Goal: Task Accomplishment & Management: Use online tool/utility

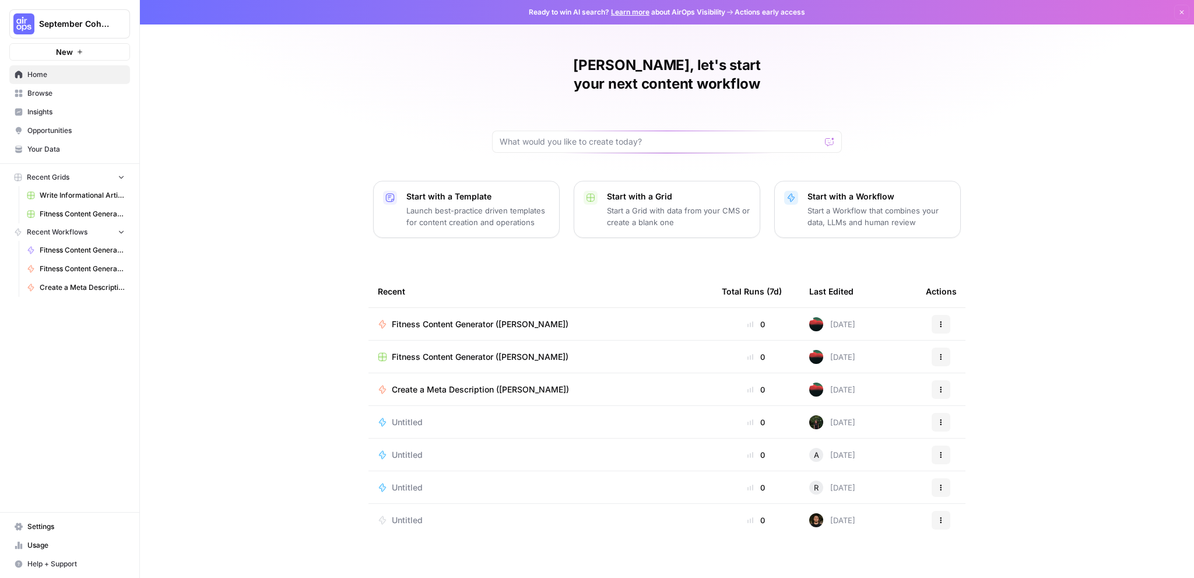
click at [87, 53] on button "New" at bounding box center [69, 51] width 121 height 17
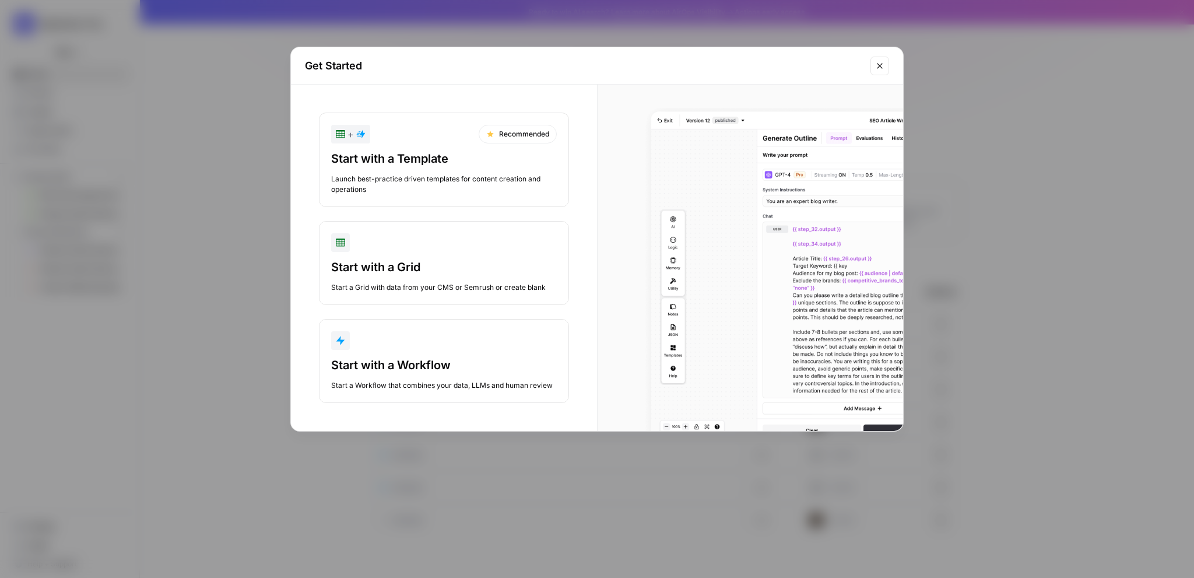
click at [452, 358] on div "Start with a Workflow" at bounding box center [444, 365] width 226 height 16
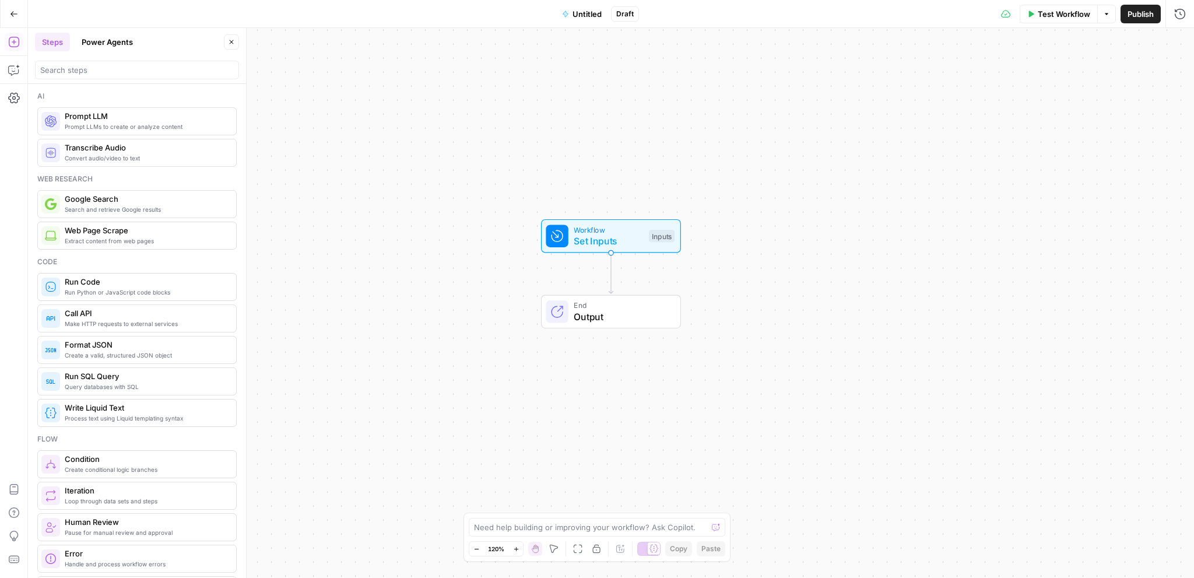
click at [601, 238] on span "Set Inputs" at bounding box center [608, 241] width 69 height 14
click at [1005, 77] on button "Add Field" at bounding box center [967, 79] width 396 height 19
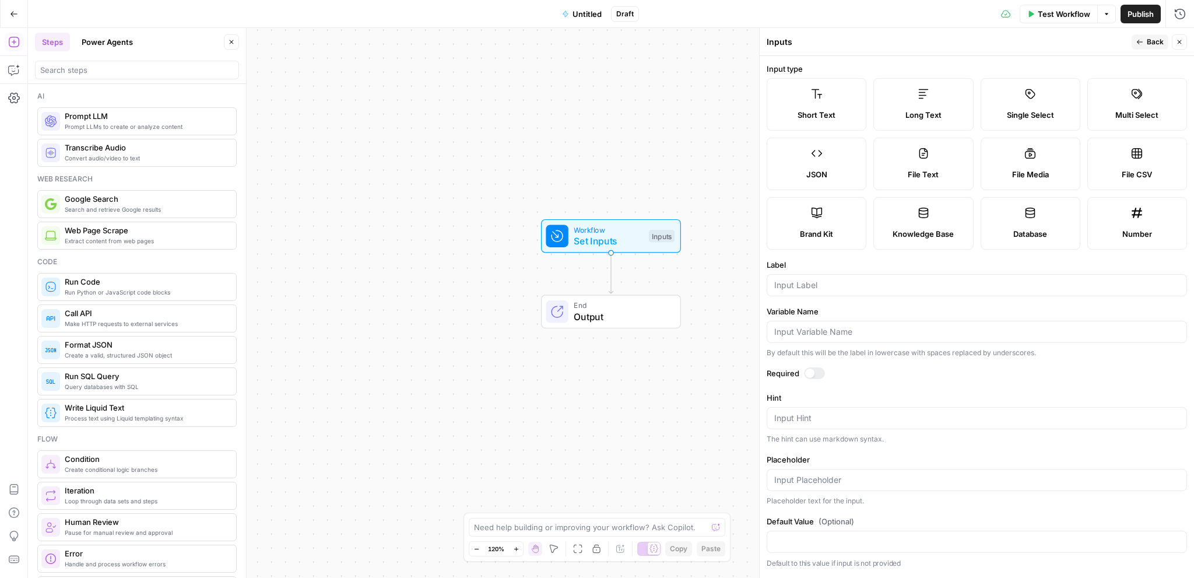
click at [828, 220] on label "Brand Kit" at bounding box center [817, 223] width 100 height 52
click at [821, 287] on input "Label" at bounding box center [976, 285] width 405 height 12
type input "G"
type input "Brand Kit"
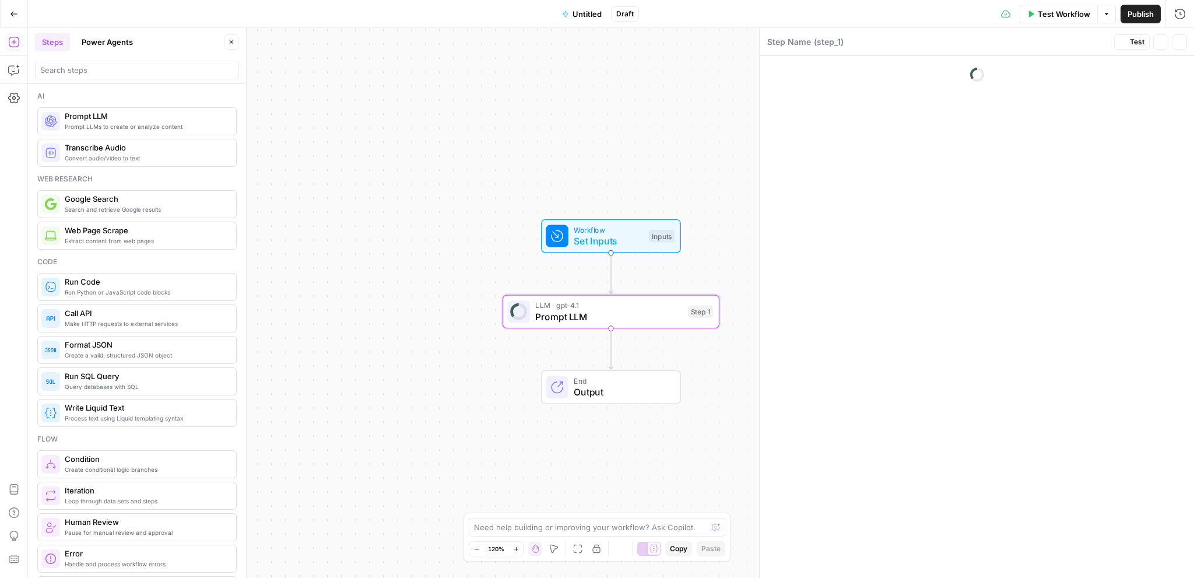
type textarea "Prompt LLM"
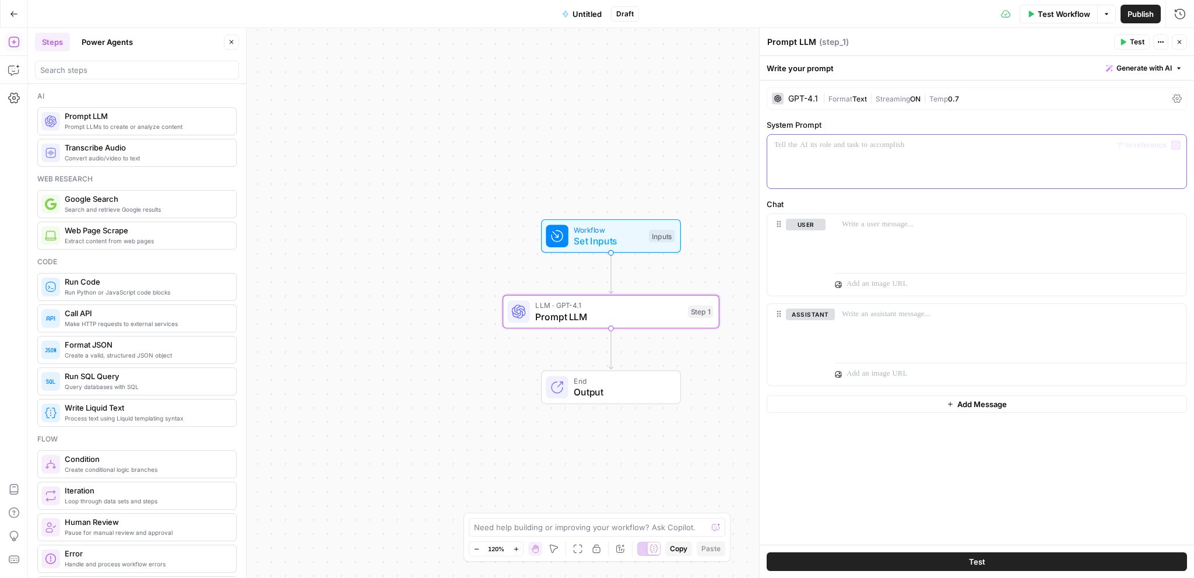
click at [828, 162] on div at bounding box center [976, 162] width 419 height 54
click at [869, 234] on div "To enrich screen reader interactions, please activate Accessibility in Grammarl…" at bounding box center [1011, 241] width 352 height 54
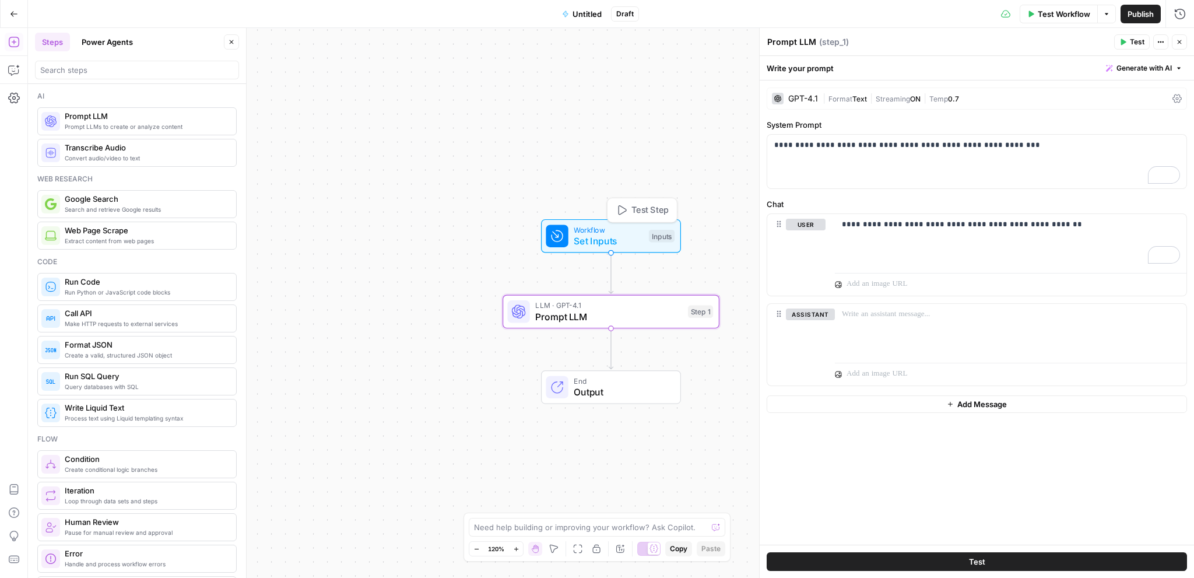
click at [641, 240] on span "Set Inputs" at bounding box center [608, 241] width 69 height 14
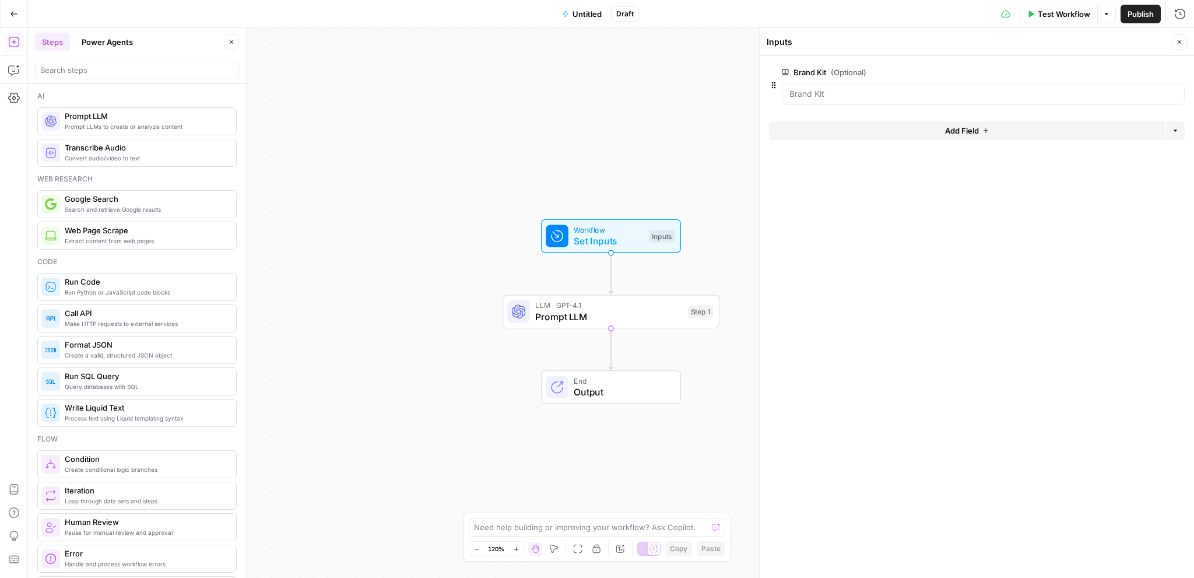
click at [1182, 42] on span "Close" at bounding box center [1182, 42] width 1 height 1
click at [671, 325] on div "LLM · GPT-4.1 Prompt LLM Step 1 Copy step Delete step Add Note Test" at bounding box center [611, 312] width 217 height 34
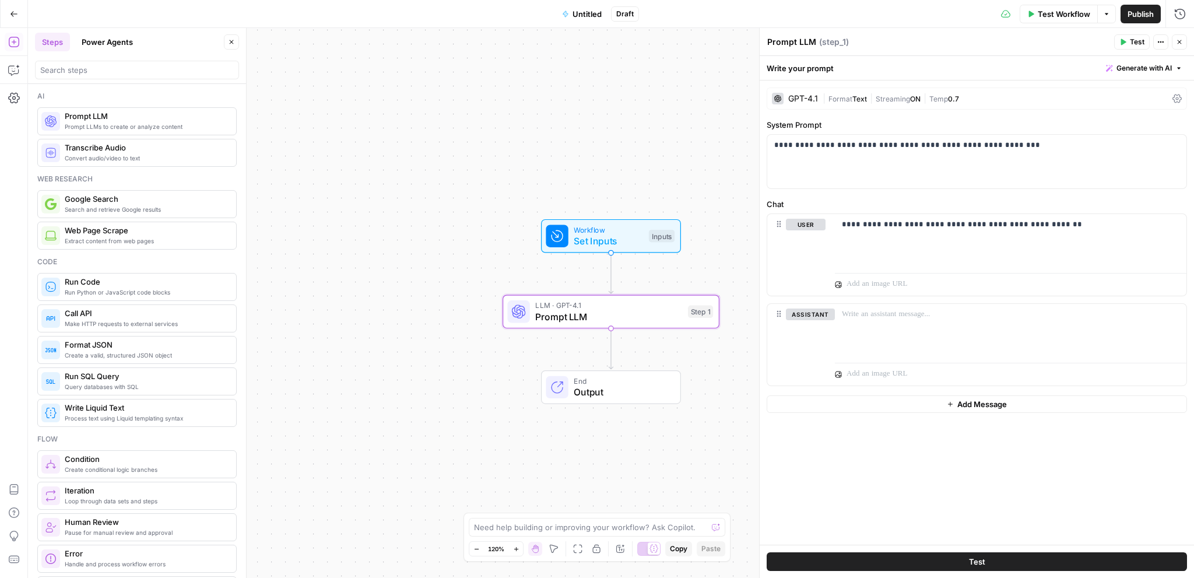
click at [1133, 41] on span "Test" at bounding box center [1137, 42] width 15 height 10
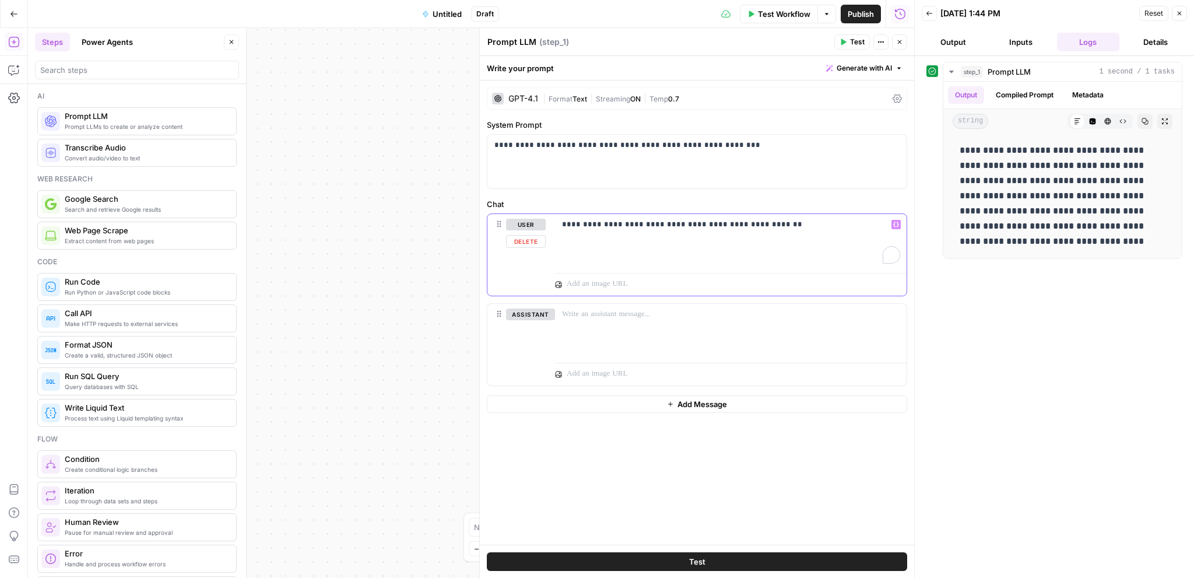
drag, startPoint x: 691, startPoint y: 228, endPoint x: 554, endPoint y: 231, distance: 137.6
click at [554, 231] on div "**********" at bounding box center [696, 255] width 419 height 82
drag, startPoint x: 732, startPoint y: 228, endPoint x: 587, endPoint y: 233, distance: 145.3
click at [587, 233] on div "**********" at bounding box center [731, 241] width 352 height 54
click at [1019, 397] on div "**********" at bounding box center [1054, 317] width 256 height 510
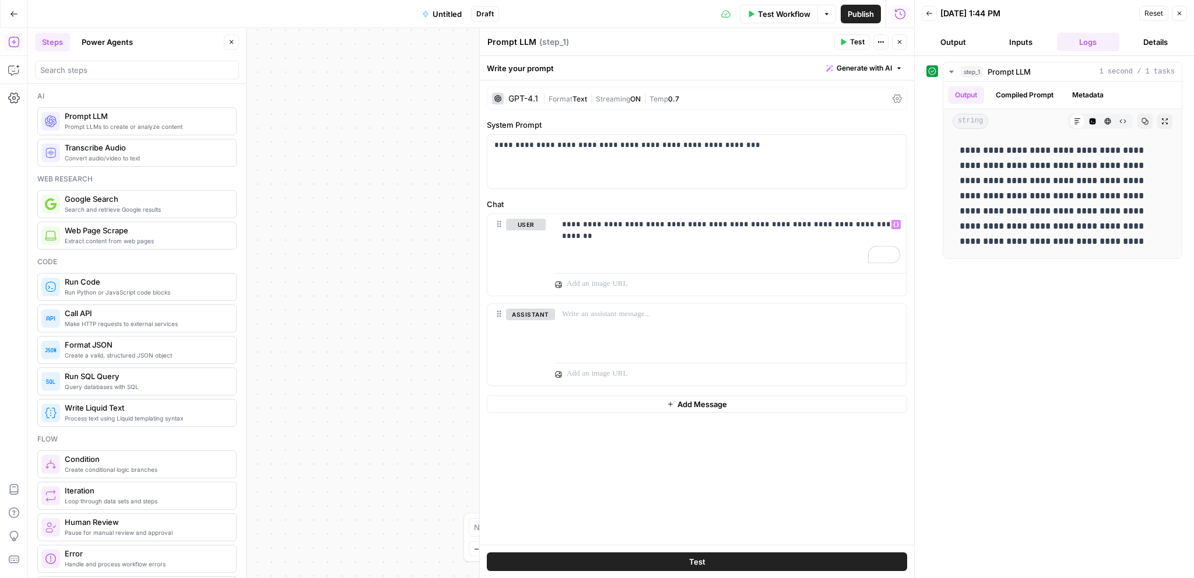
click at [704, 559] on span "Test" at bounding box center [697, 562] width 16 height 12
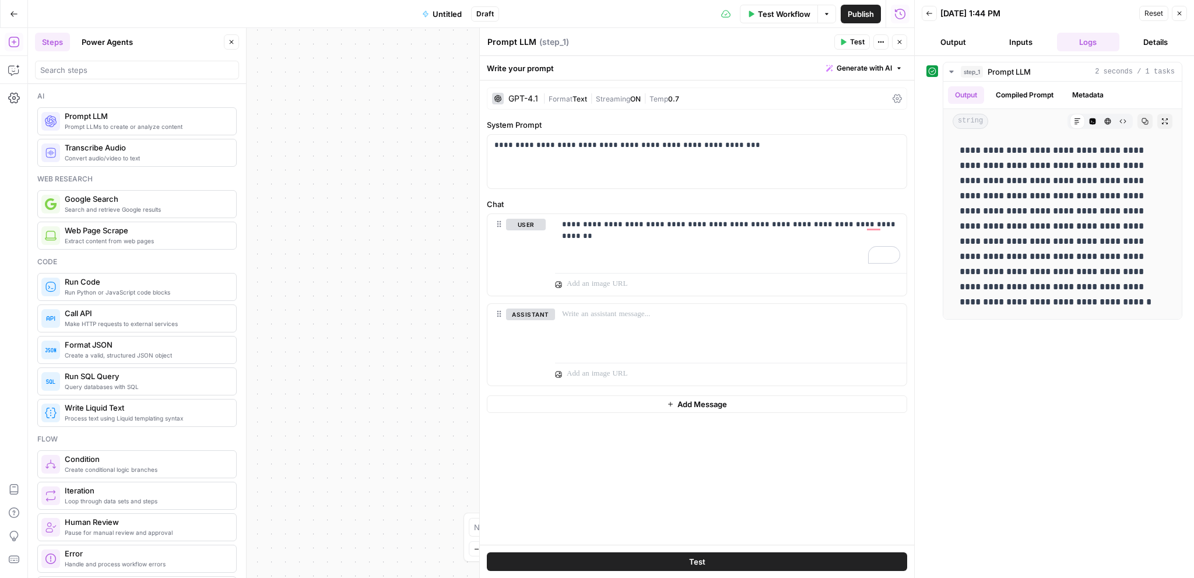
click at [1024, 46] on button "Inputs" at bounding box center [1020, 42] width 63 height 19
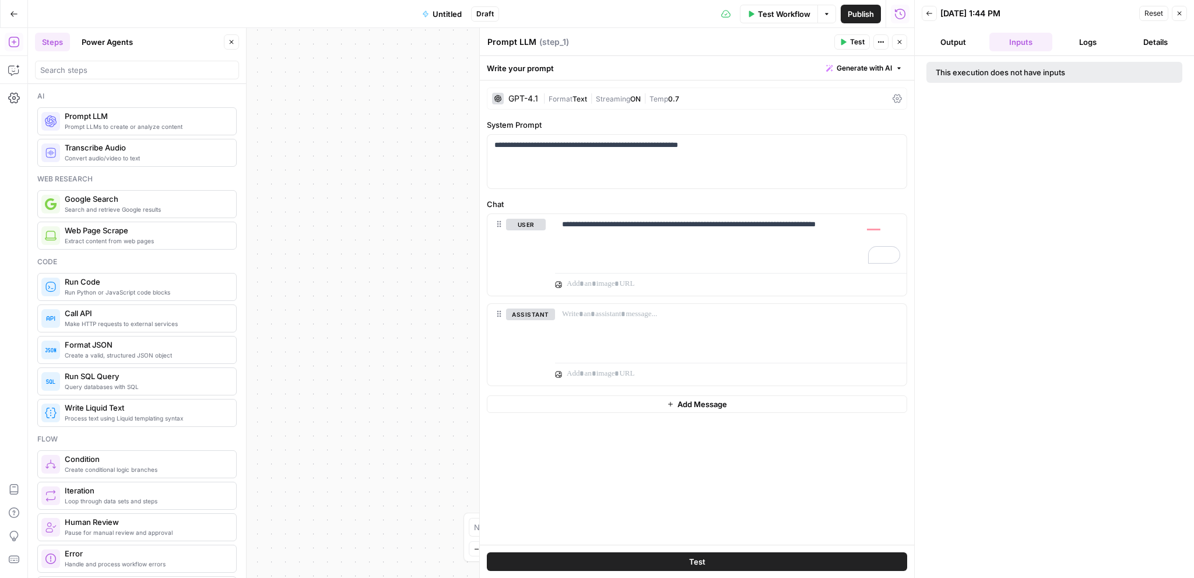
click at [1096, 38] on button "Logs" at bounding box center [1088, 42] width 63 height 19
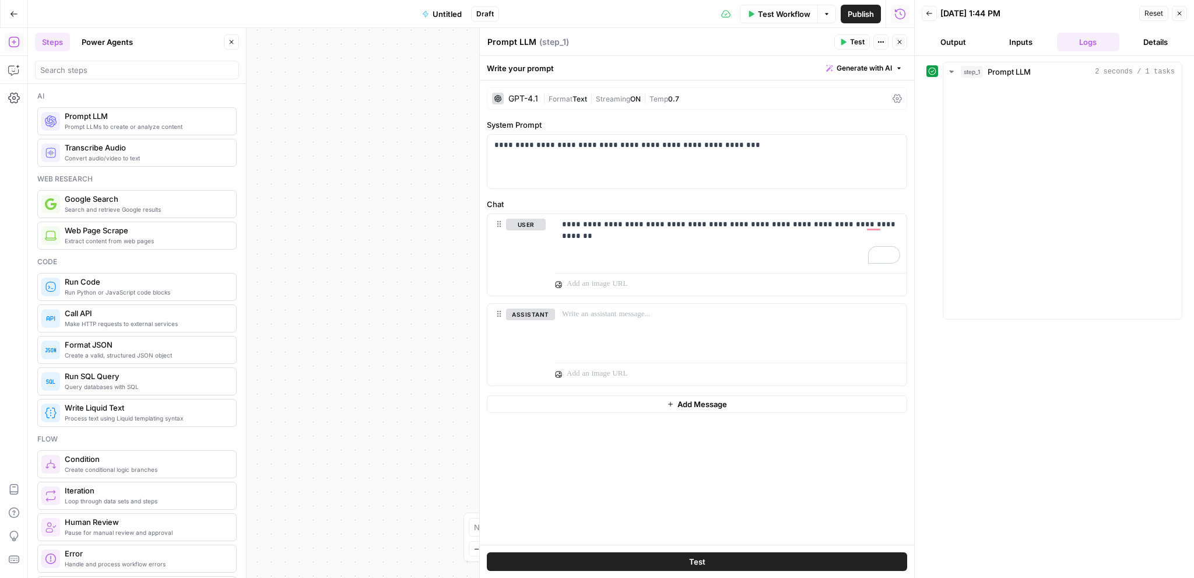
click at [1150, 38] on button "Details" at bounding box center [1155, 42] width 63 height 19
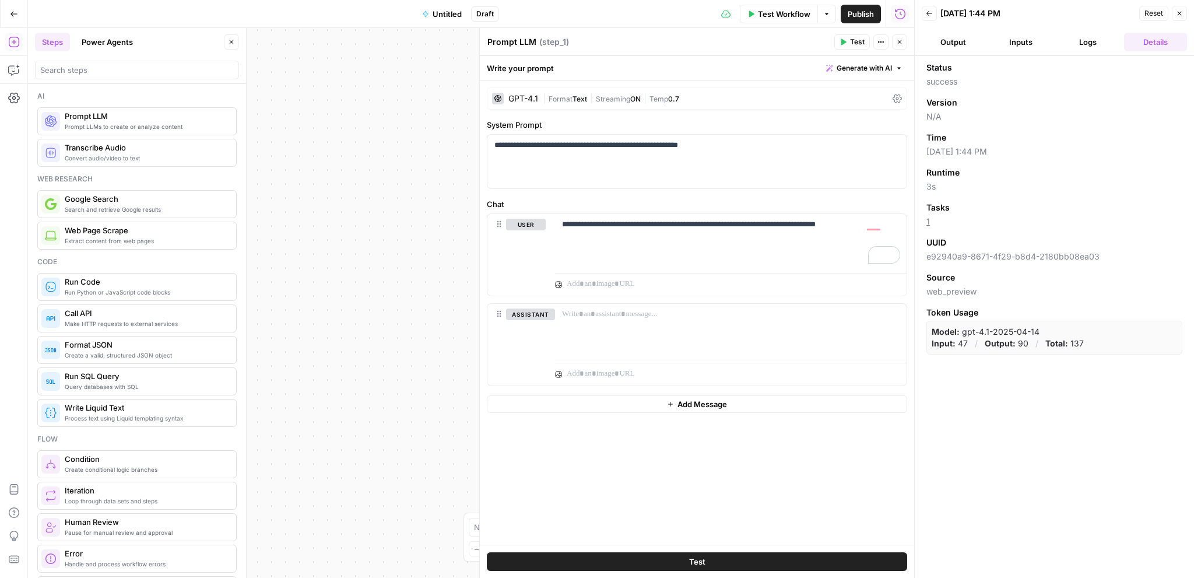
click at [978, 37] on button "Output" at bounding box center [953, 42] width 63 height 19
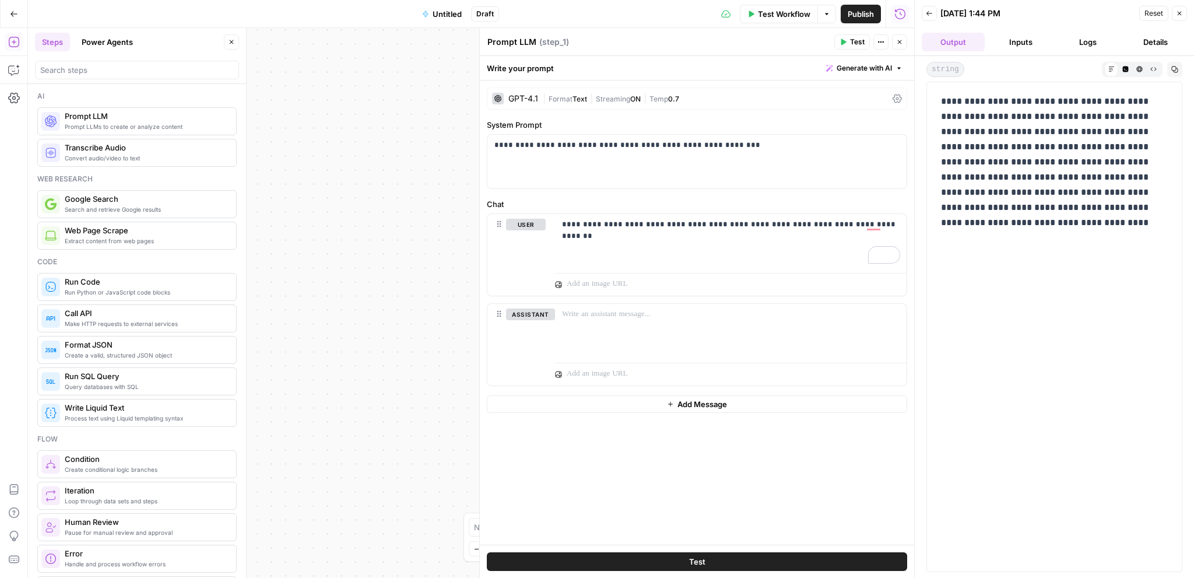
click at [1028, 39] on button "Inputs" at bounding box center [1020, 42] width 63 height 19
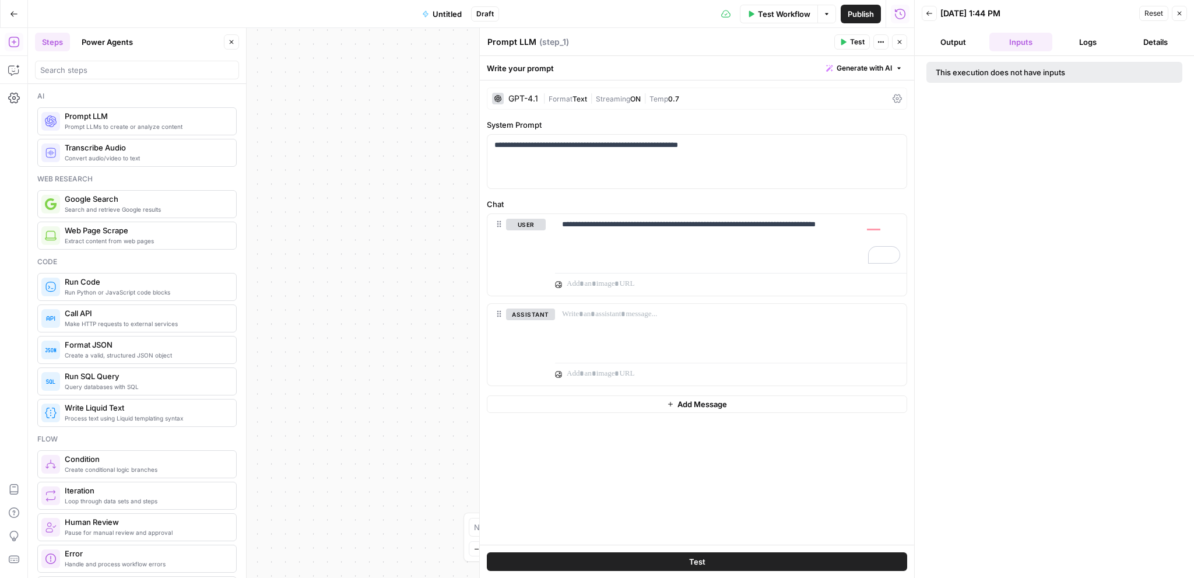
click at [523, 97] on div "GPT-4.1" at bounding box center [523, 98] width 30 height 8
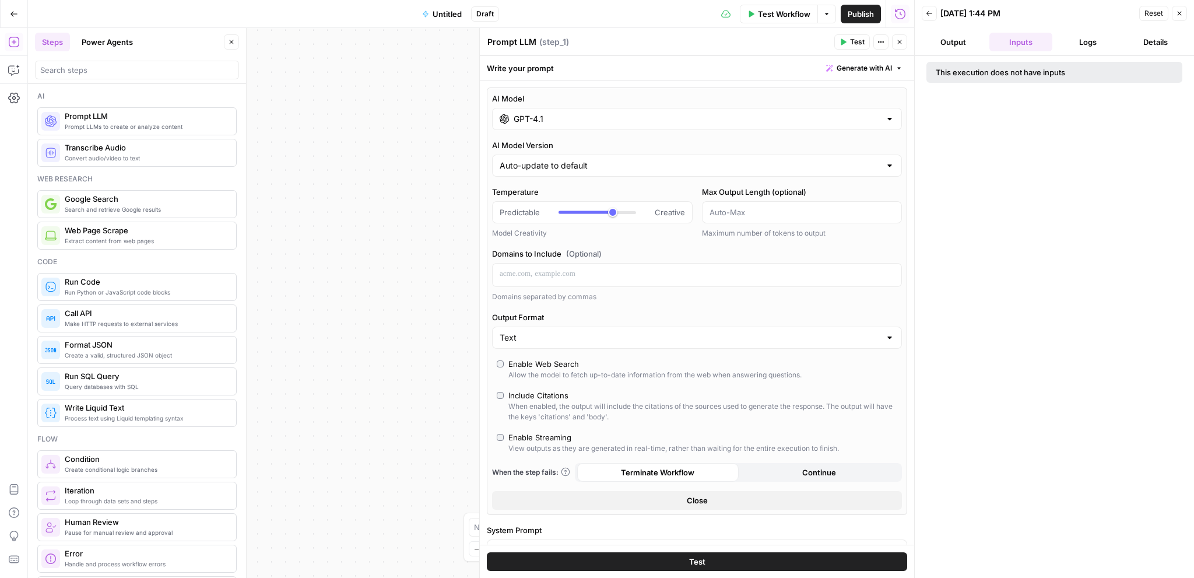
click at [585, 132] on div "AI Model GPT-4.1 AI Model Version Auto-update to default Temperature Predictabl…" at bounding box center [697, 300] width 420 height 427
click at [544, 119] on input "GPT-4.1" at bounding box center [697, 119] width 367 height 12
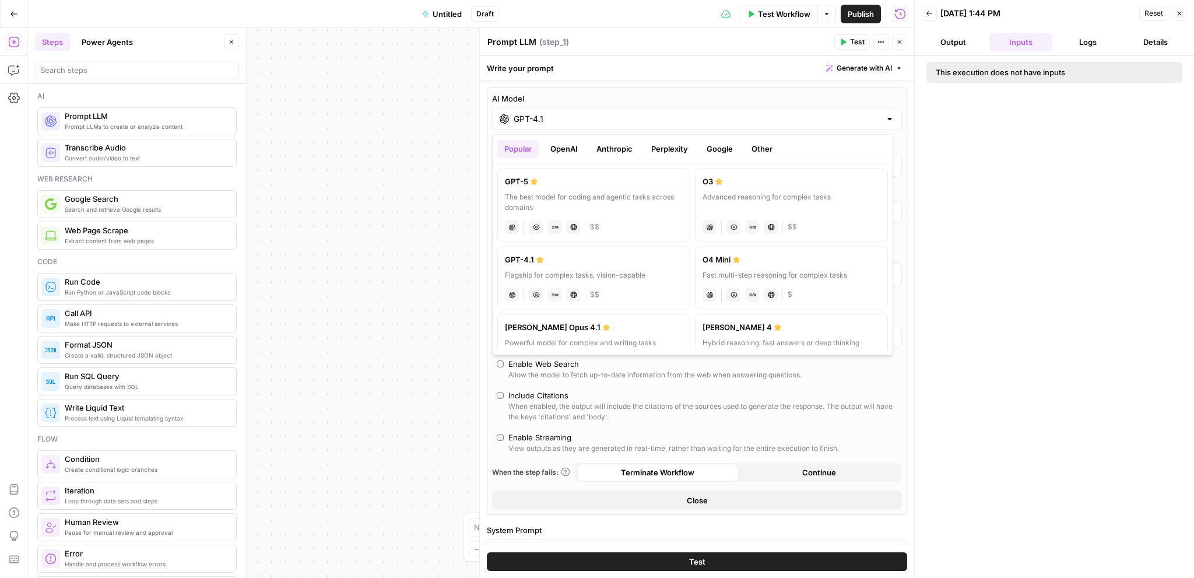
click at [743, 328] on div "Claude Sonnet 4" at bounding box center [792, 327] width 178 height 12
type input "Claude Sonnet 4"
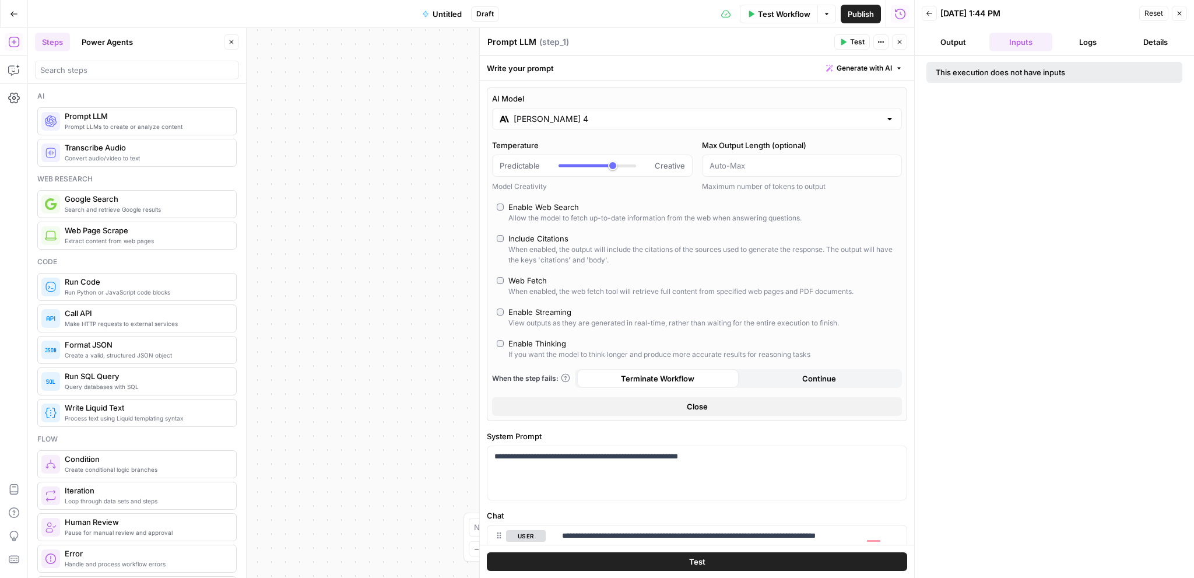
click at [842, 47] on button "Test" at bounding box center [852, 41] width 36 height 15
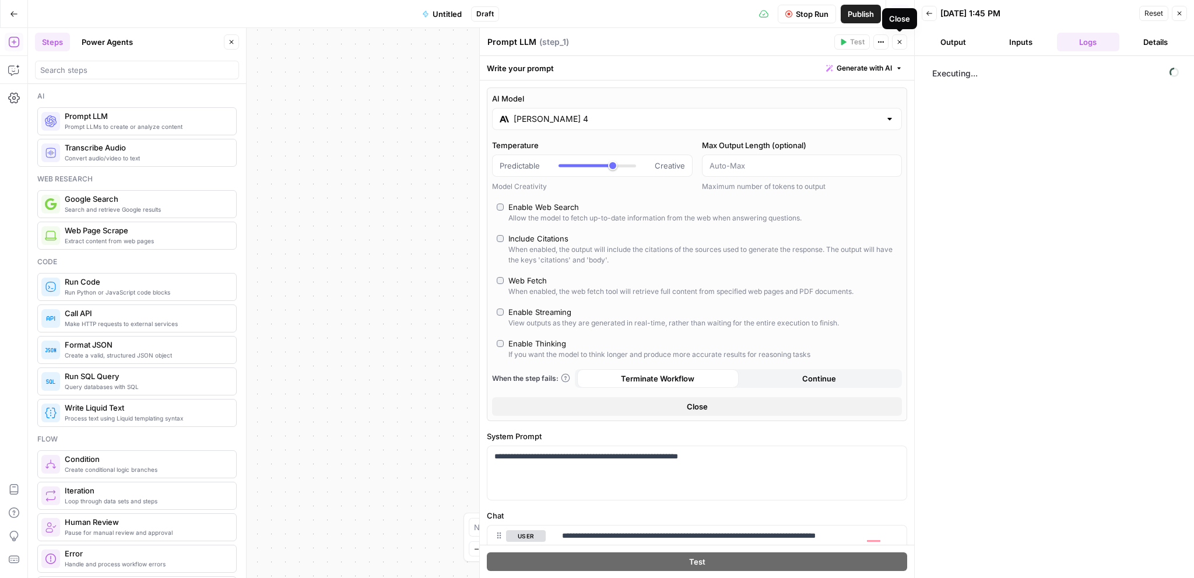
click at [719, 412] on button "Close" at bounding box center [697, 406] width 410 height 19
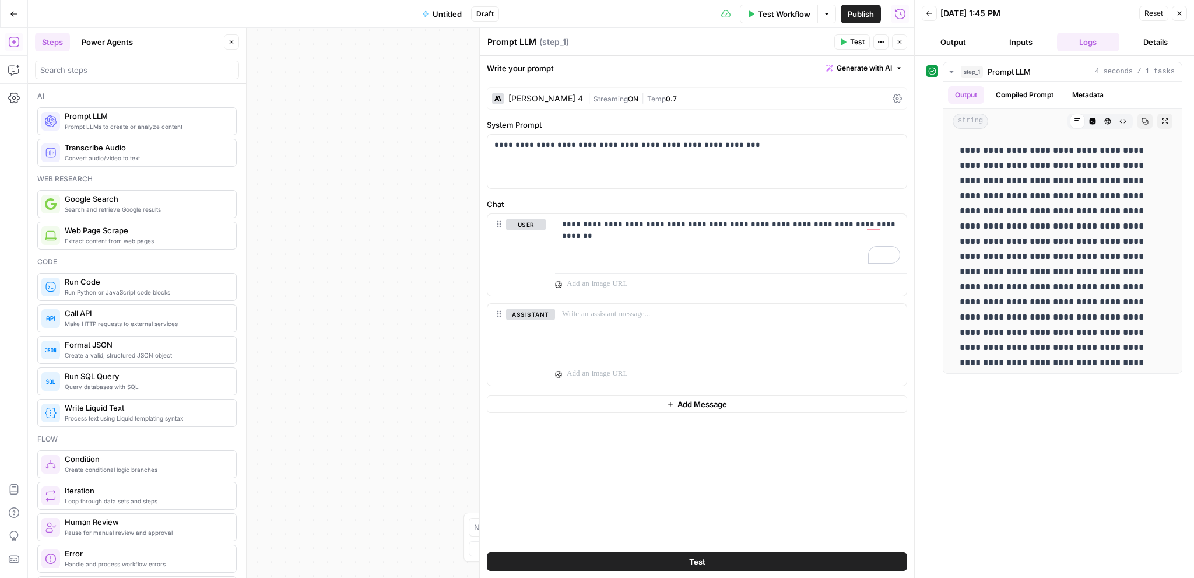
click at [535, 100] on div "Claude Sonnet 4" at bounding box center [545, 98] width 75 height 8
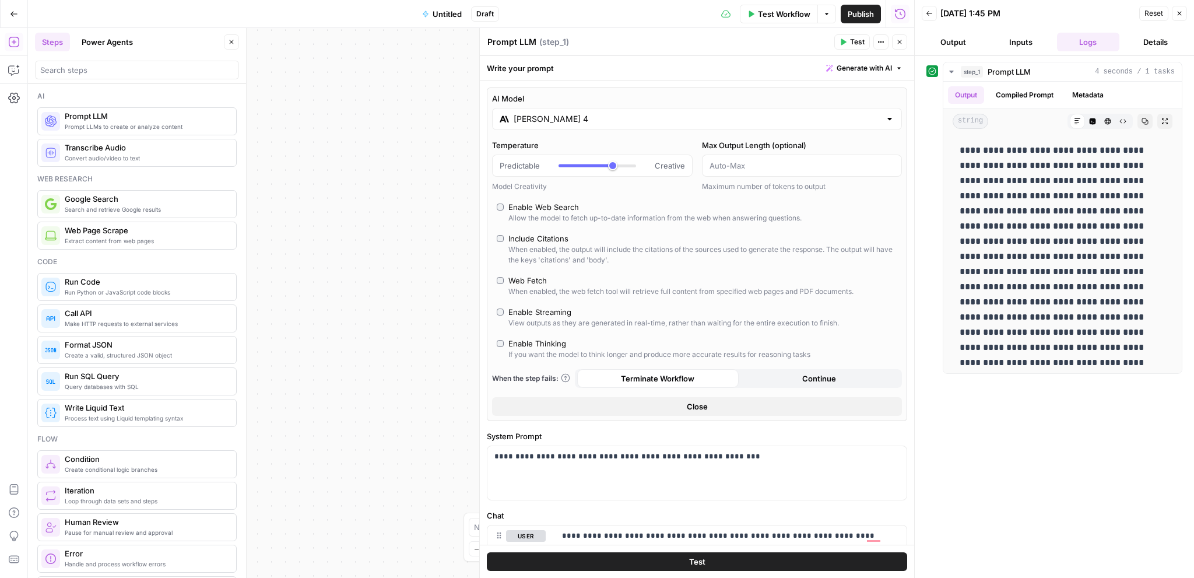
click at [581, 118] on input "Claude Sonnet 4" at bounding box center [697, 119] width 367 height 12
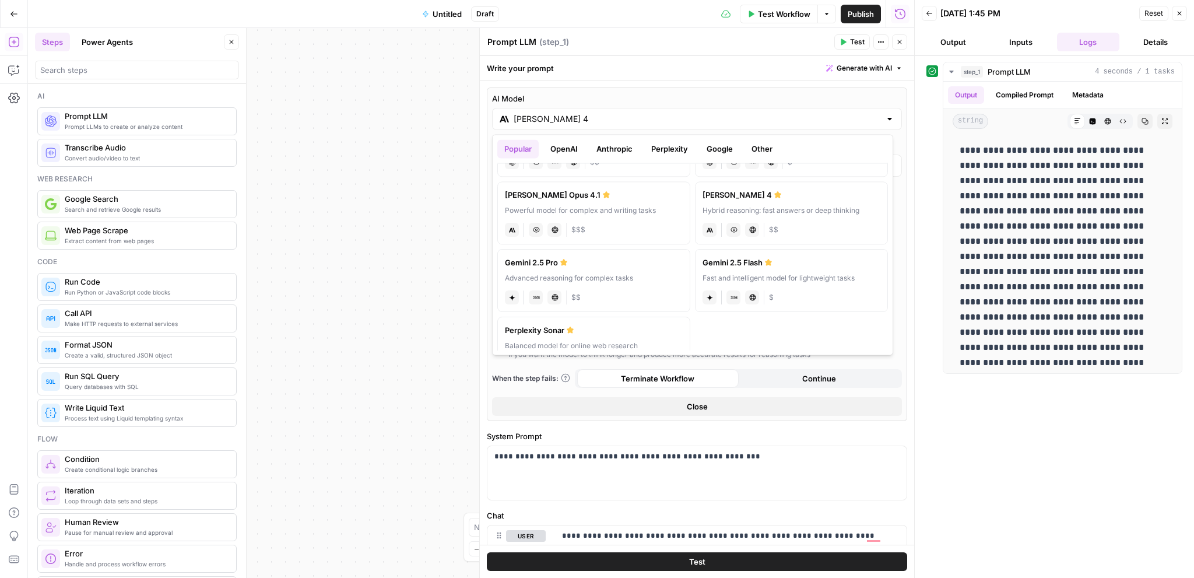
scroll to position [166, 0]
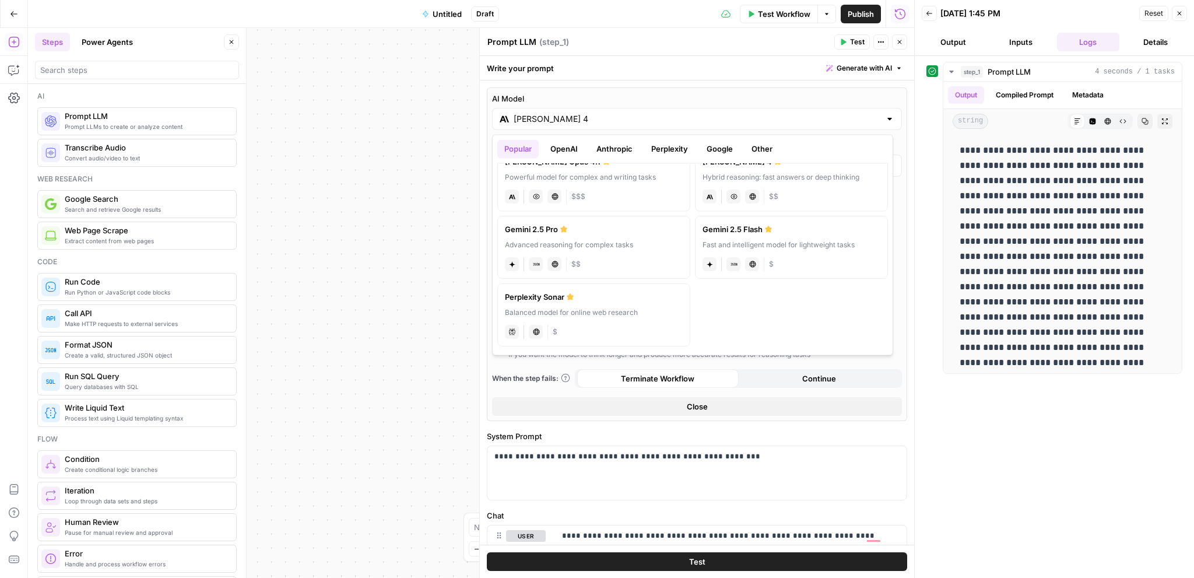
click at [627, 237] on label "Gemini 2.5 Pro Advanced reasoning for complex tasks gemini JSON Mode Live Web R…" at bounding box center [593, 247] width 193 height 63
type input "Gemini 2.5 Pro"
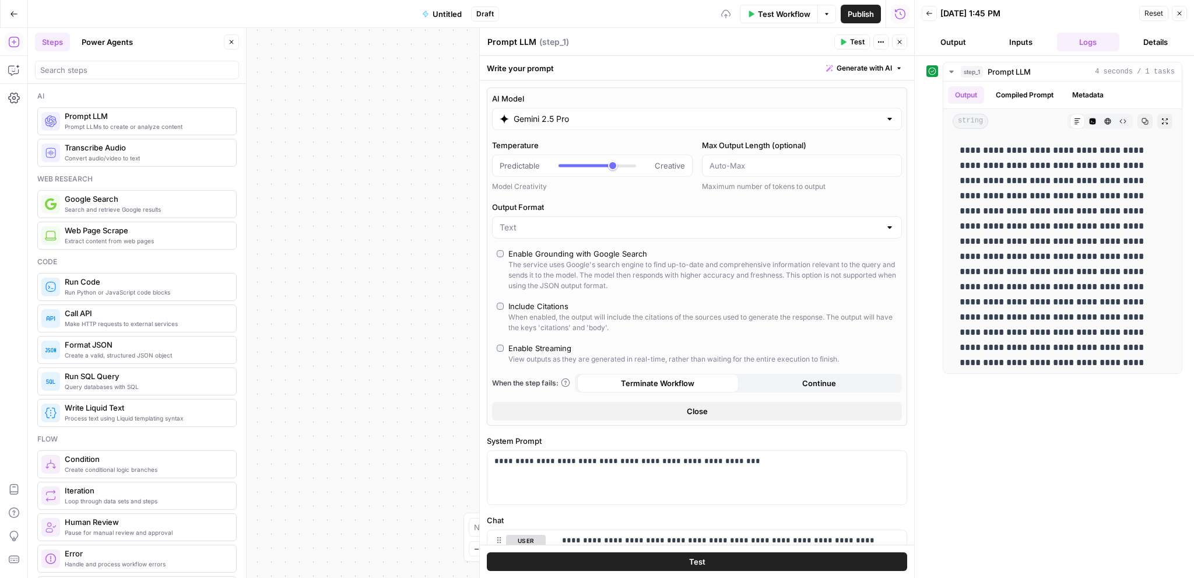
click at [713, 412] on button "Close" at bounding box center [697, 411] width 410 height 19
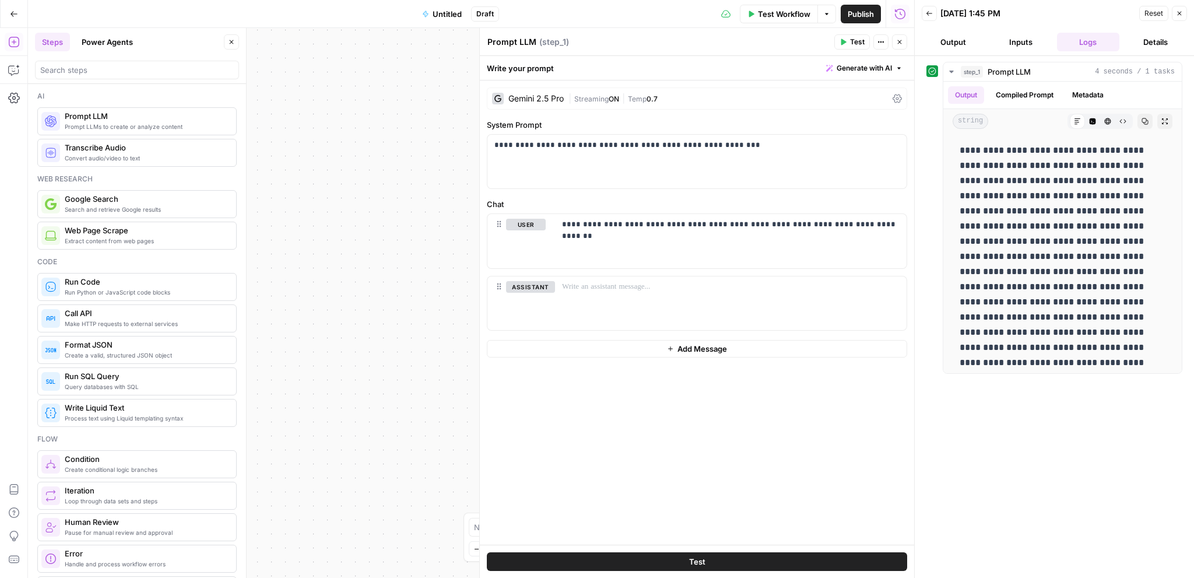
click at [725, 558] on button "Test" at bounding box center [697, 561] width 420 height 19
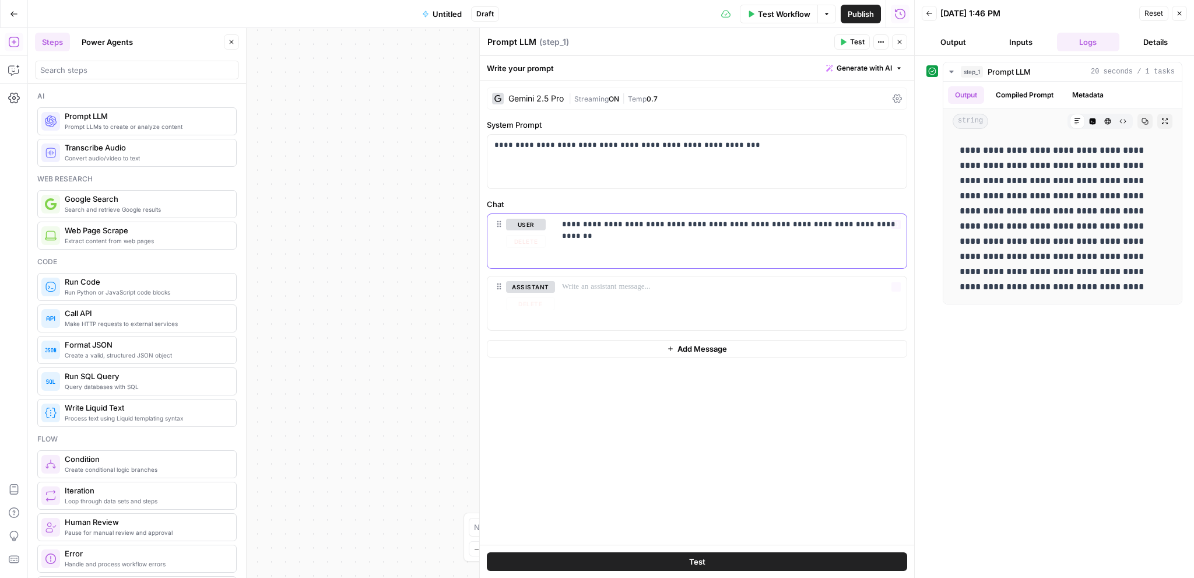
click at [876, 232] on div "**********" at bounding box center [731, 241] width 352 height 54
click at [882, 227] on p "**********" at bounding box center [731, 225] width 338 height 12
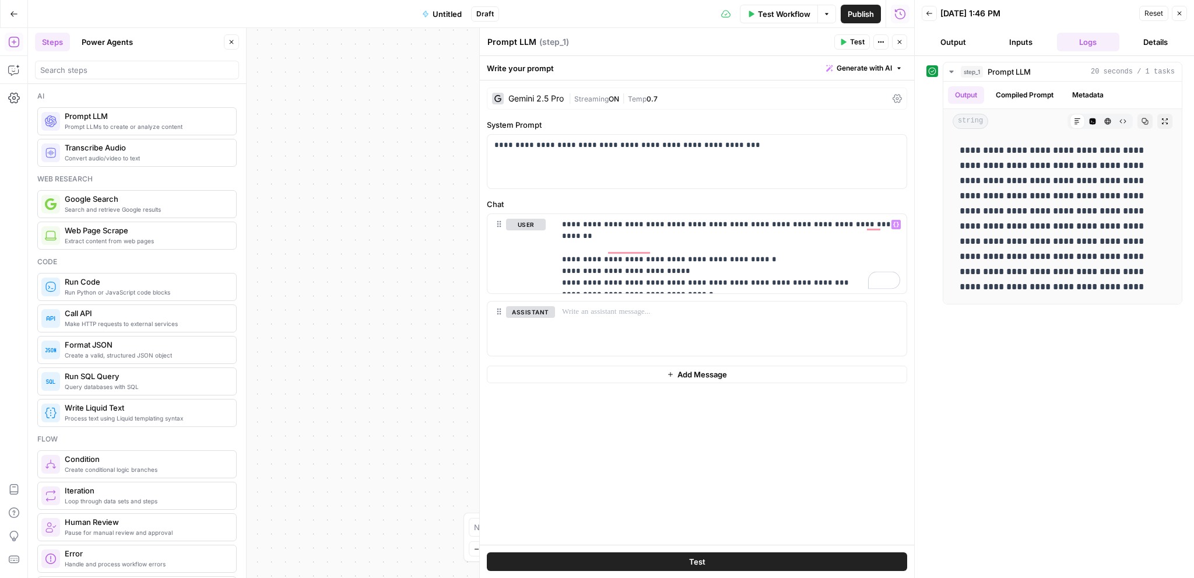
click at [710, 561] on button "Test" at bounding box center [697, 561] width 420 height 19
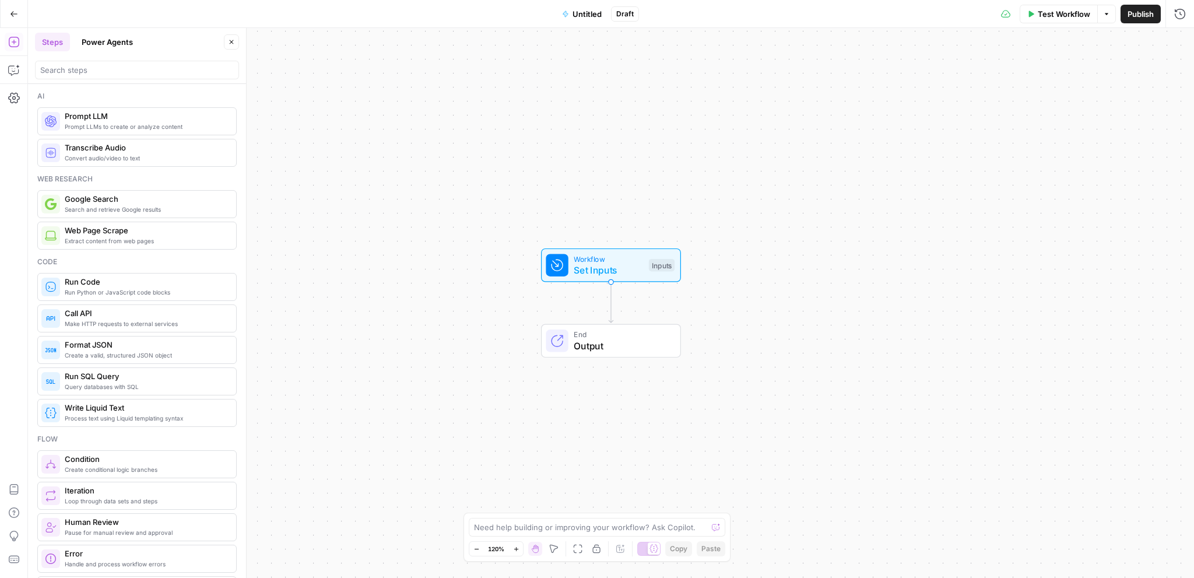
click at [7, 20] on button "Go Back" at bounding box center [13, 13] width 21 height 21
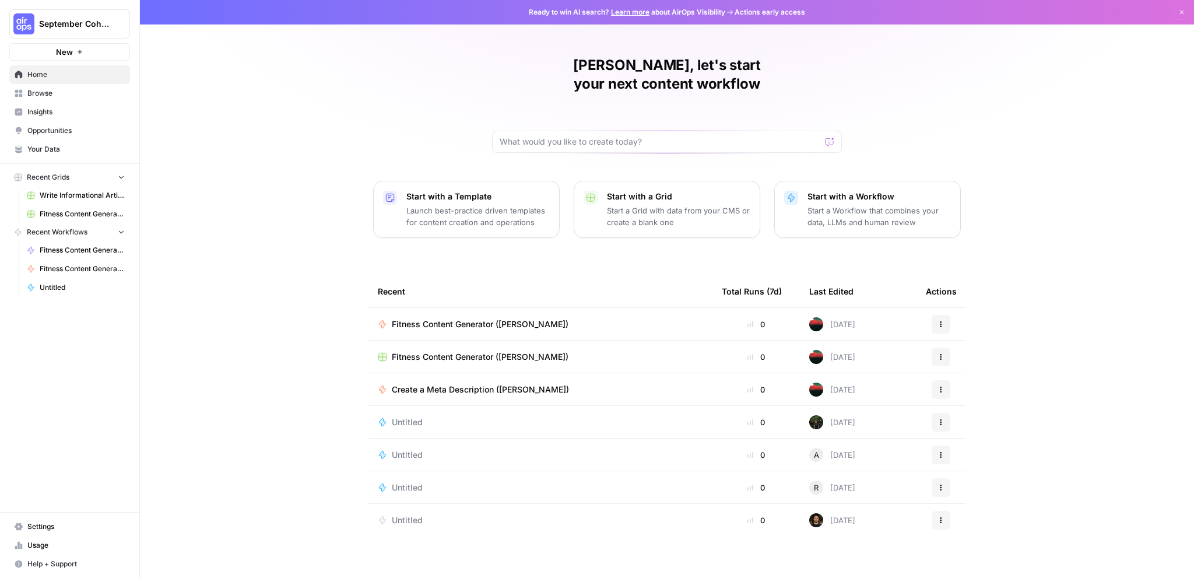
click at [76, 100] on link "Browse" at bounding box center [69, 93] width 121 height 19
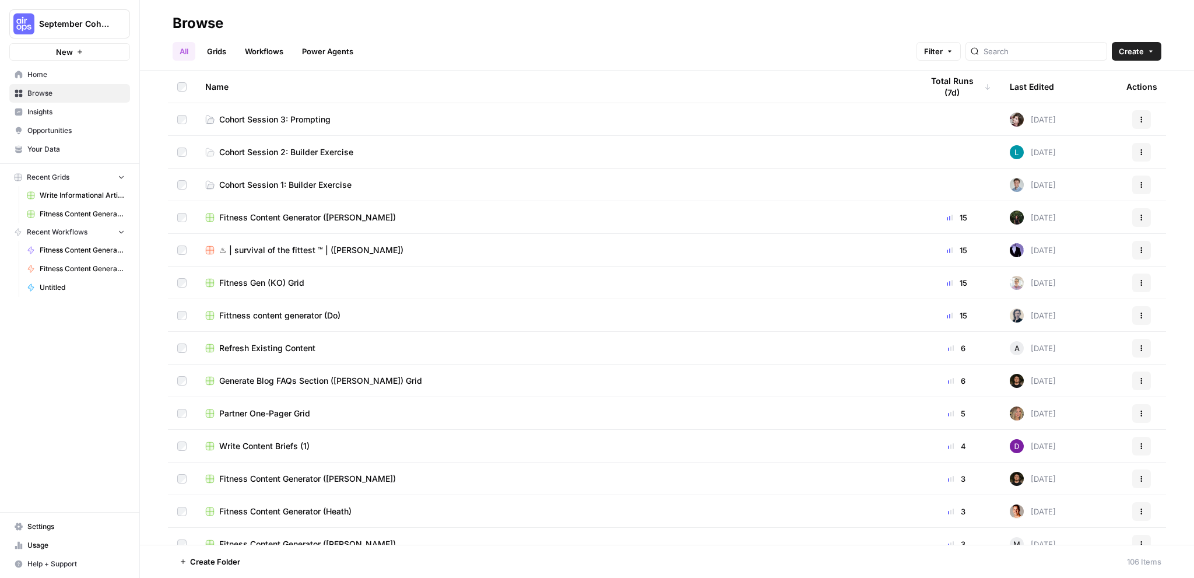
click at [344, 114] on link "Cohort Session 3: Prompting" at bounding box center [554, 120] width 698 height 12
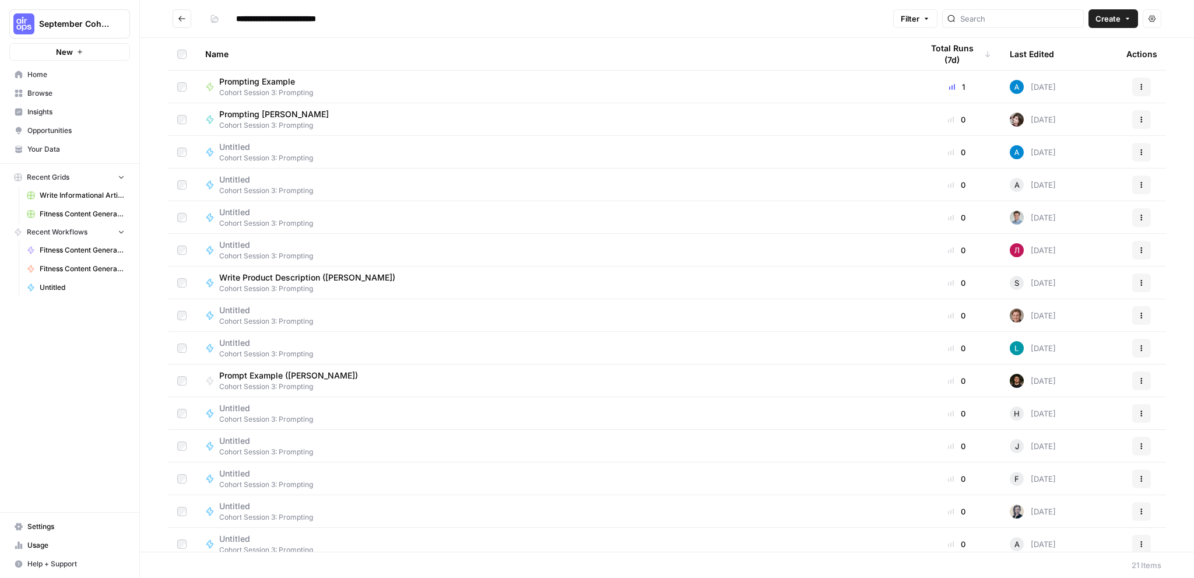
drag, startPoint x: 536, startPoint y: 0, endPoint x: 65, endPoint y: 56, distance: 475.0
click at [65, 56] on span "New" at bounding box center [64, 52] width 17 height 12
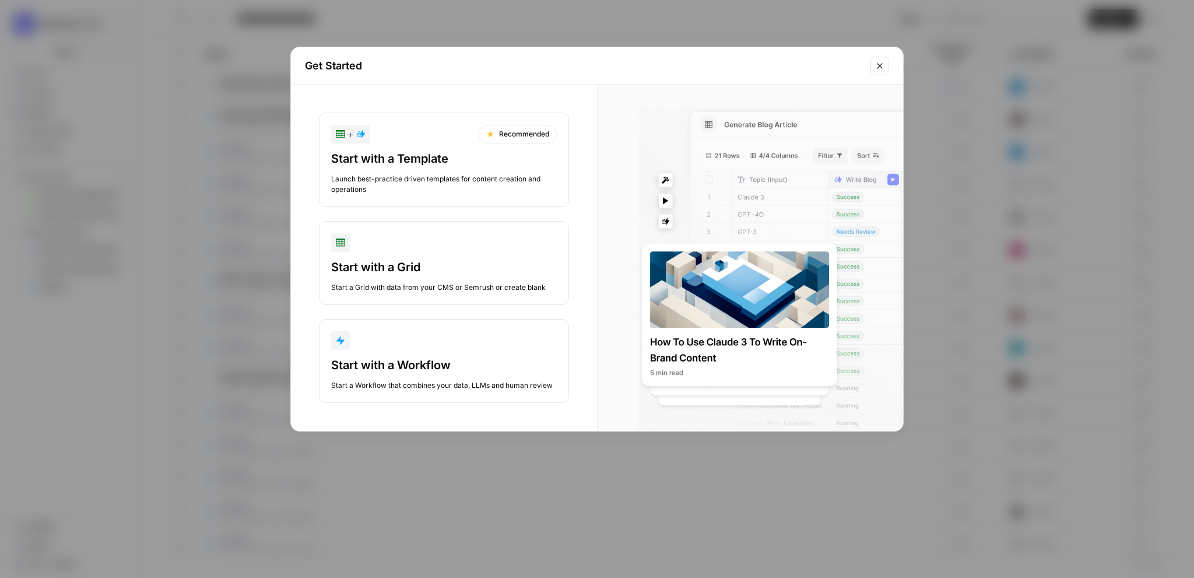
click at [145, 143] on div "Get Started + Recommended Start with a Template Launch best-practice driven tem…" at bounding box center [597, 289] width 1194 height 578
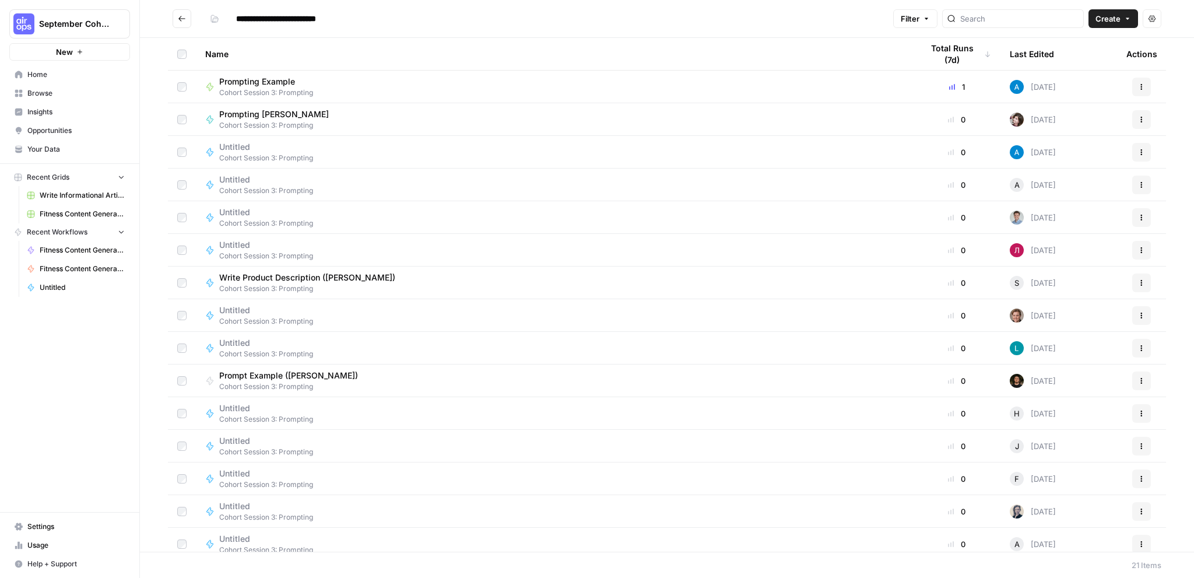
click at [103, 46] on button "New" at bounding box center [69, 51] width 121 height 17
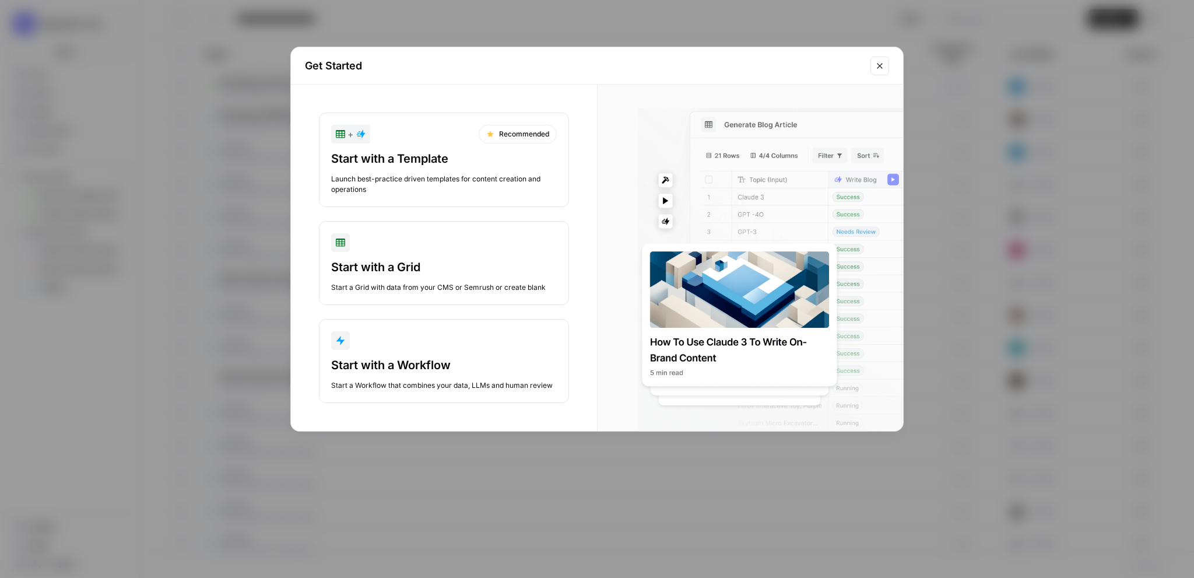
click at [877, 67] on icon "Close modal" at bounding box center [879, 65] width 5 height 5
